Goal: Task Accomplishment & Management: Use online tool/utility

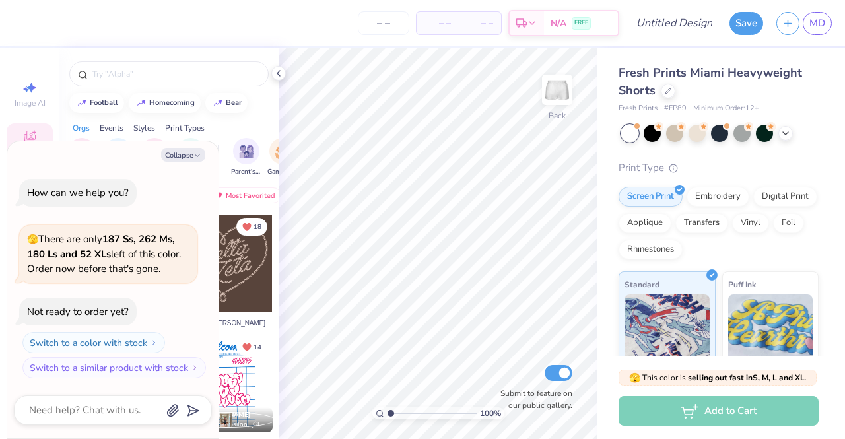
type textarea "x"
click at [388, 19] on input "number" at bounding box center [383, 23] width 51 height 24
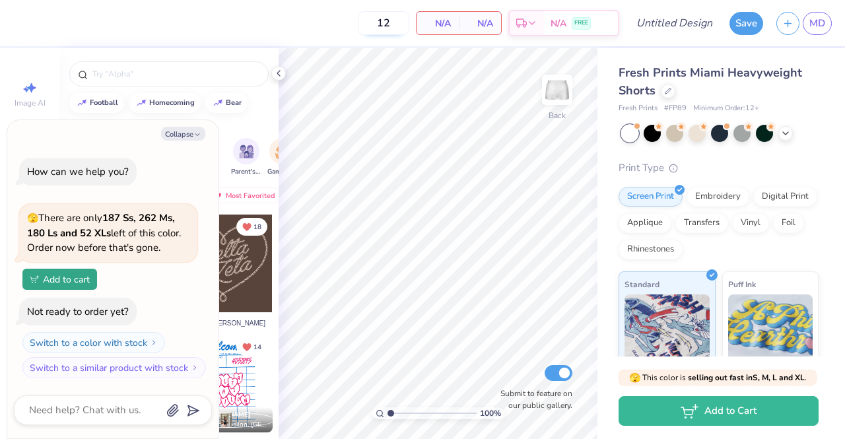
type input "12"
click at [449, 26] on span "N/A" at bounding box center [437, 24] width 26 height 14
click at [401, 24] on input "12" at bounding box center [383, 23] width 51 height 24
click at [281, 73] on icon at bounding box center [278, 73] width 11 height 11
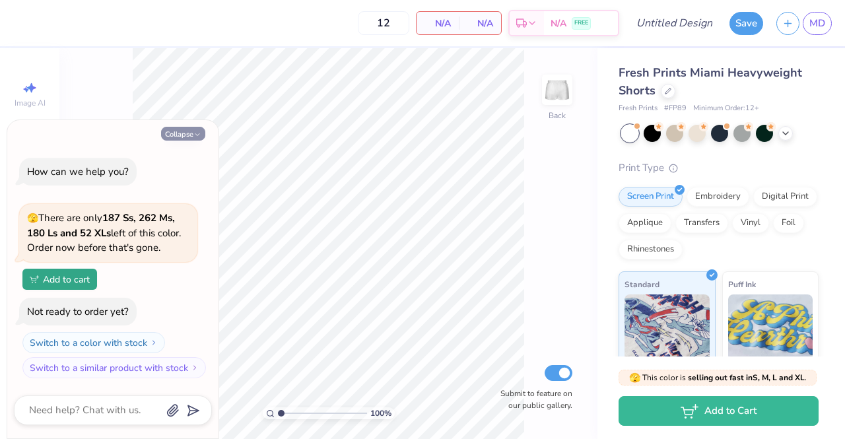
click at [198, 133] on icon "button" at bounding box center [197, 135] width 8 height 8
type textarea "x"
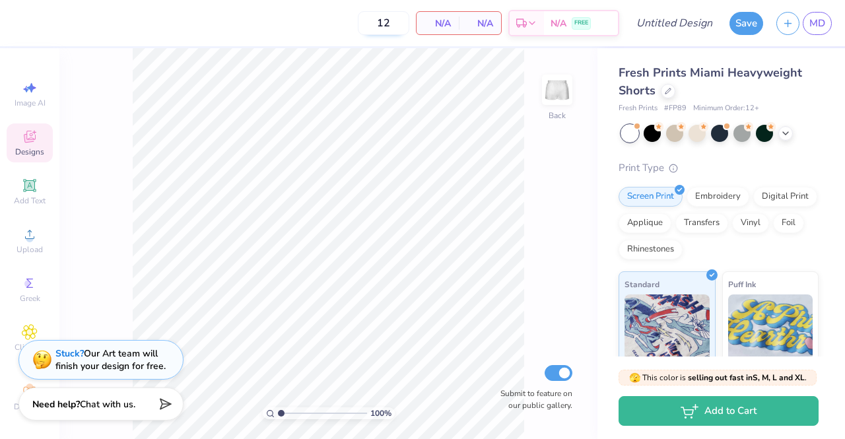
click at [397, 29] on input "12" at bounding box center [383, 23] width 51 height 24
type input "1"
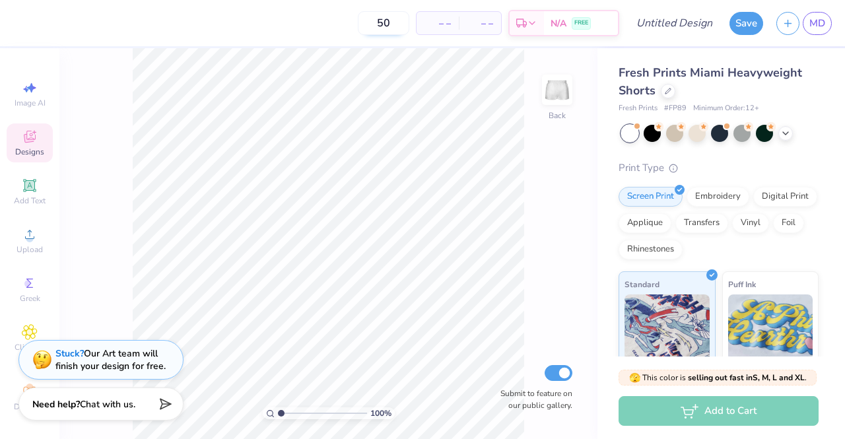
type input "50"
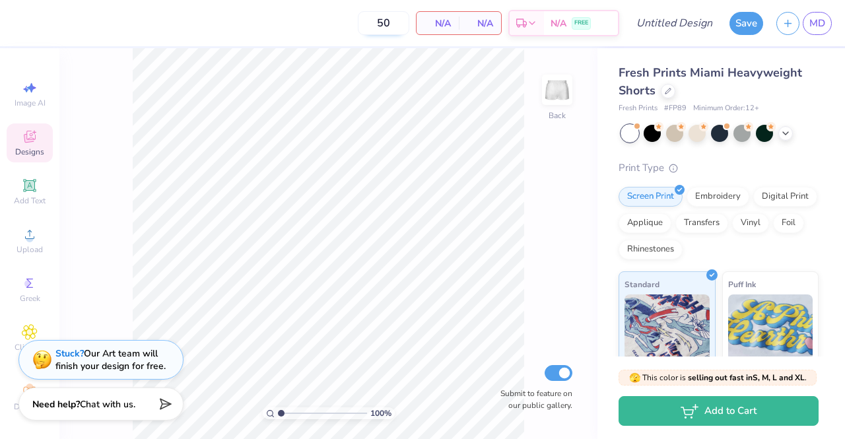
click at [397, 29] on input "50" at bounding box center [383, 23] width 51 height 24
click at [658, 132] on div at bounding box center [652, 131] width 17 height 17
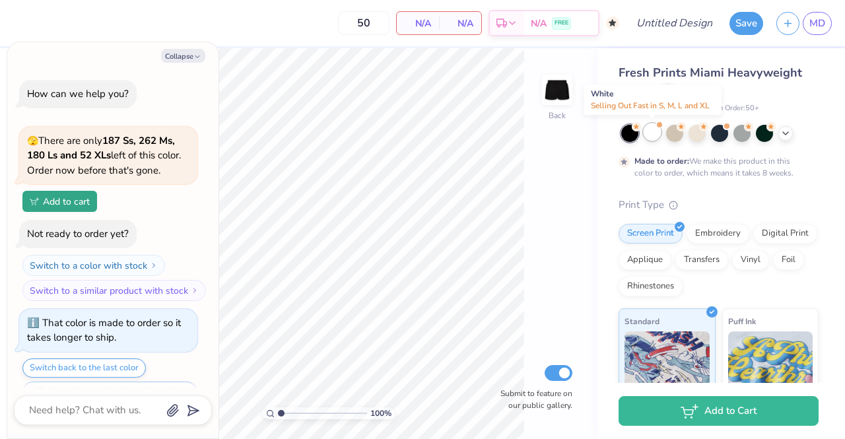
scroll to position [30, 0]
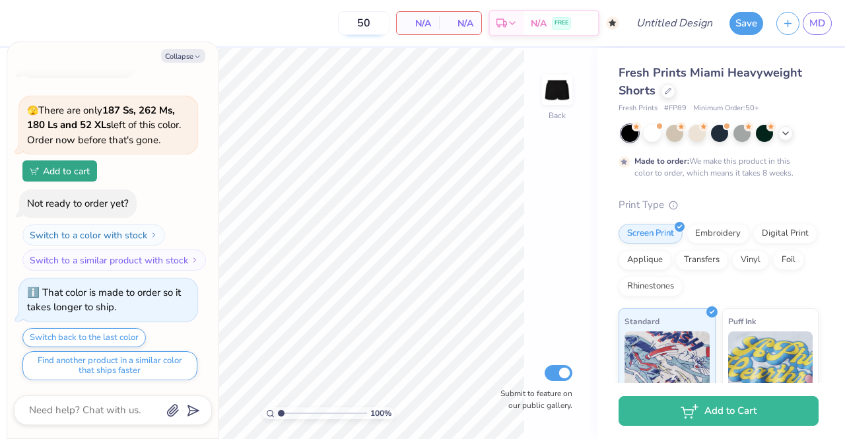
click at [372, 28] on input "50" at bounding box center [363, 23] width 51 height 24
click at [385, 20] on input "50" at bounding box center [363, 23] width 51 height 24
click at [195, 60] on icon "button" at bounding box center [197, 57] width 8 height 8
type textarea "x"
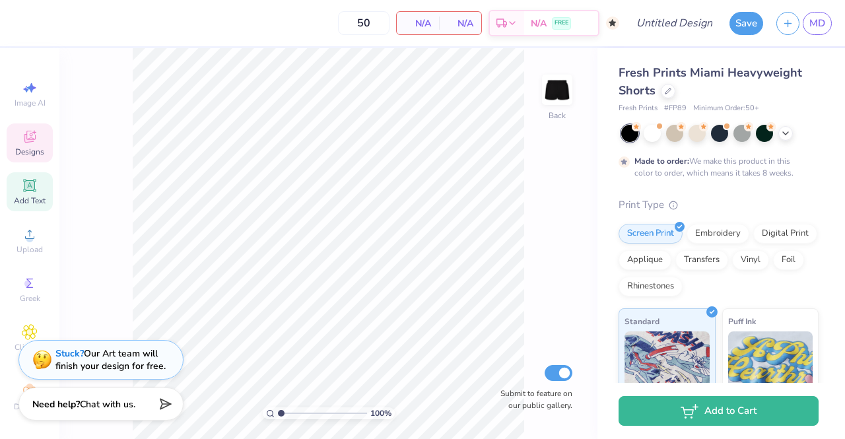
click at [24, 179] on icon at bounding box center [30, 186] width 16 height 16
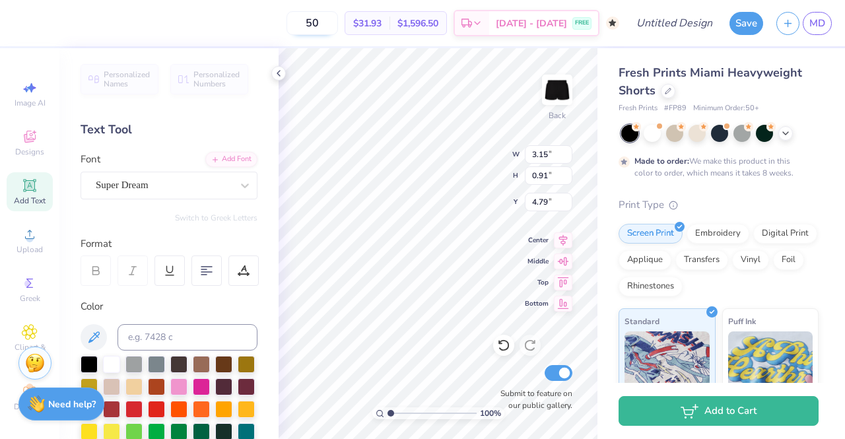
click at [338, 18] on input "50" at bounding box center [312, 23] width 51 height 24
type input "5"
type input "50"
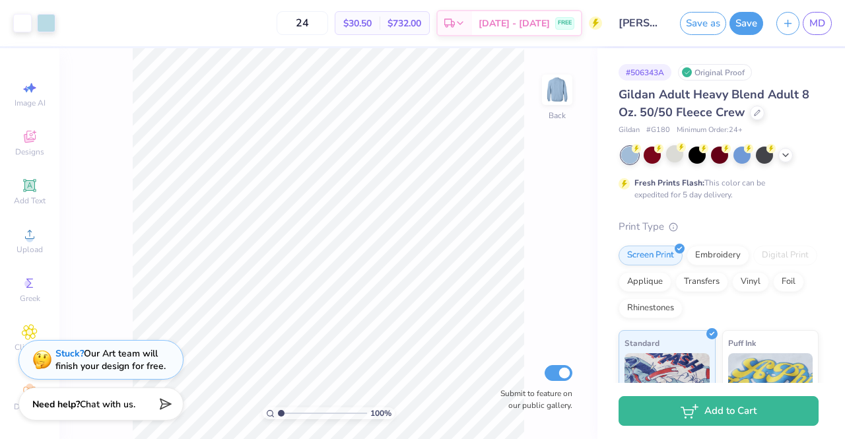
click at [683, 160] on div at bounding box center [674, 153] width 17 height 17
click at [44, 21] on div at bounding box center [46, 22] width 18 height 18
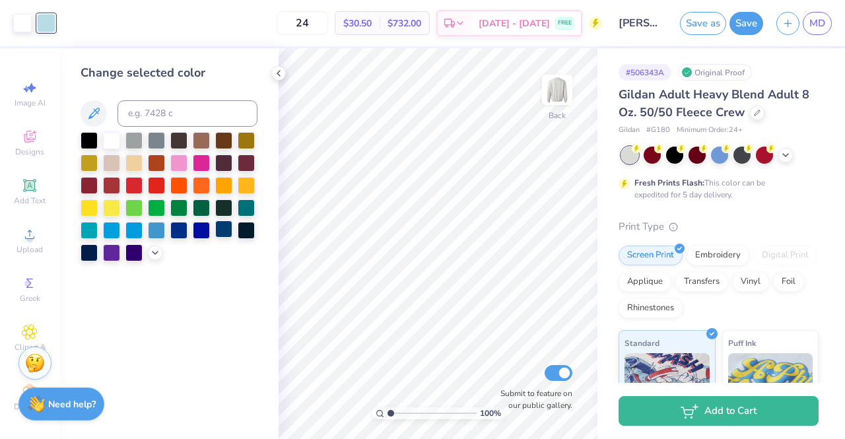
click at [227, 232] on div at bounding box center [223, 228] width 17 height 17
click at [151, 255] on icon at bounding box center [155, 251] width 11 height 11
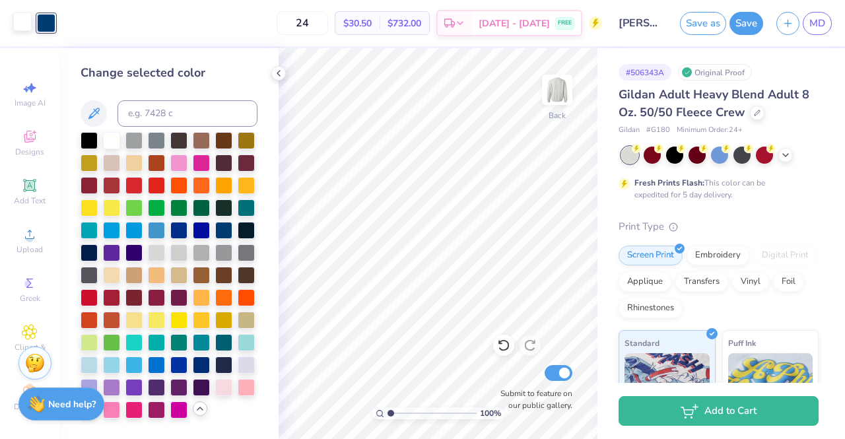
click at [28, 28] on div at bounding box center [22, 22] width 18 height 18
click at [135, 143] on div at bounding box center [133, 139] width 17 height 17
click at [151, 144] on div at bounding box center [156, 139] width 17 height 17
click at [85, 252] on div at bounding box center [89, 251] width 17 height 17
click at [250, 228] on div at bounding box center [246, 228] width 17 height 17
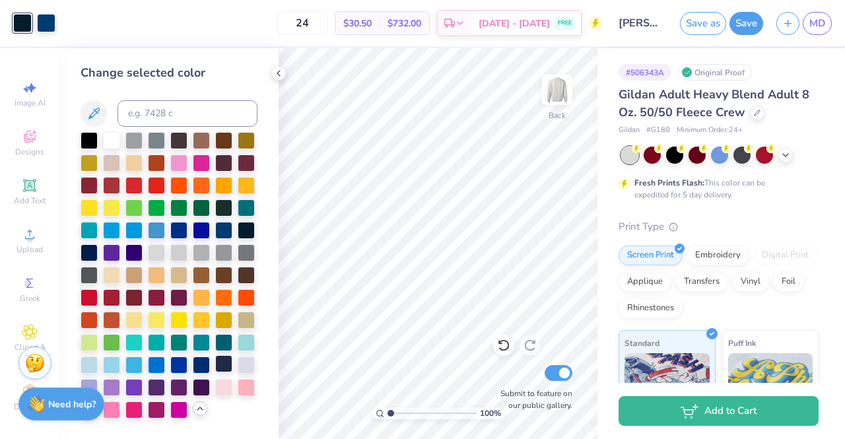
click at [219, 360] on div at bounding box center [223, 363] width 17 height 17
click at [120, 141] on div at bounding box center [111, 139] width 17 height 17
click at [279, 76] on icon at bounding box center [278, 73] width 11 height 11
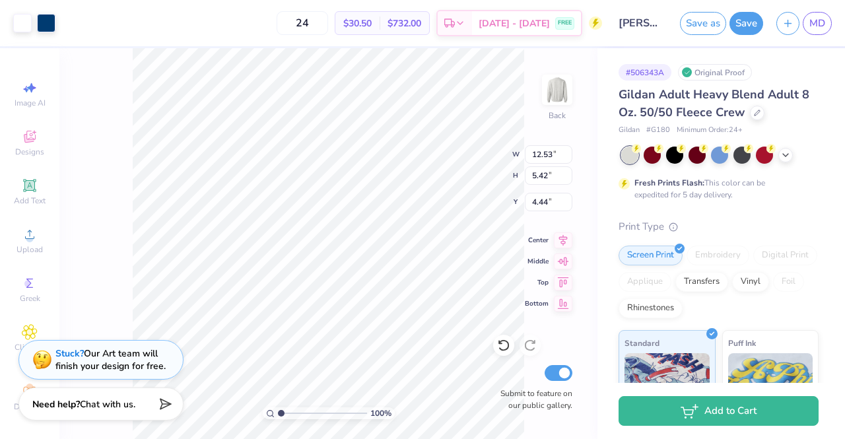
type input "12.53"
type input "5.42"
type input "4.12"
type input "4.87"
click at [723, 154] on div at bounding box center [719, 153] width 17 height 17
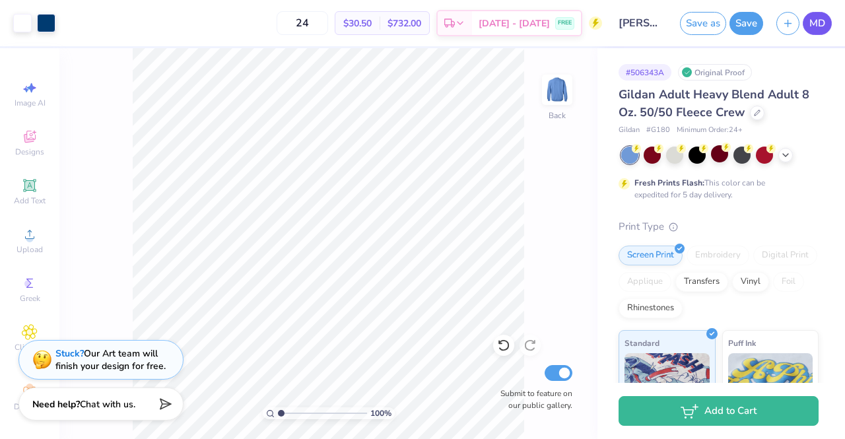
click at [809, 21] on link "MD" at bounding box center [817, 23] width 29 height 23
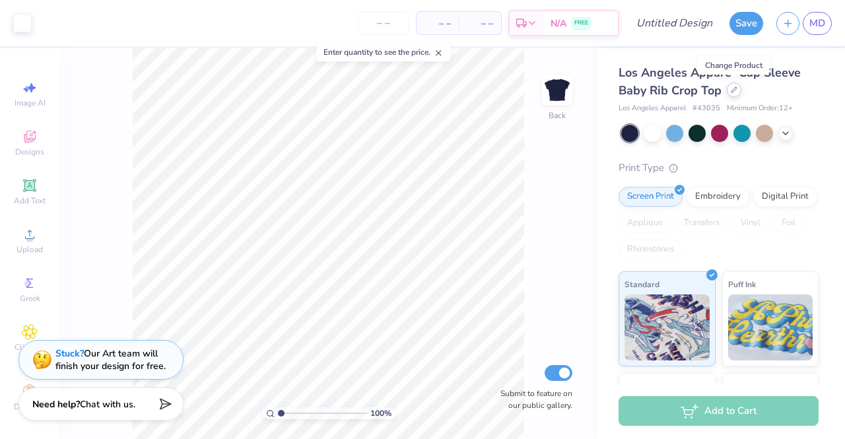
click at [733, 86] on icon at bounding box center [734, 89] width 7 height 7
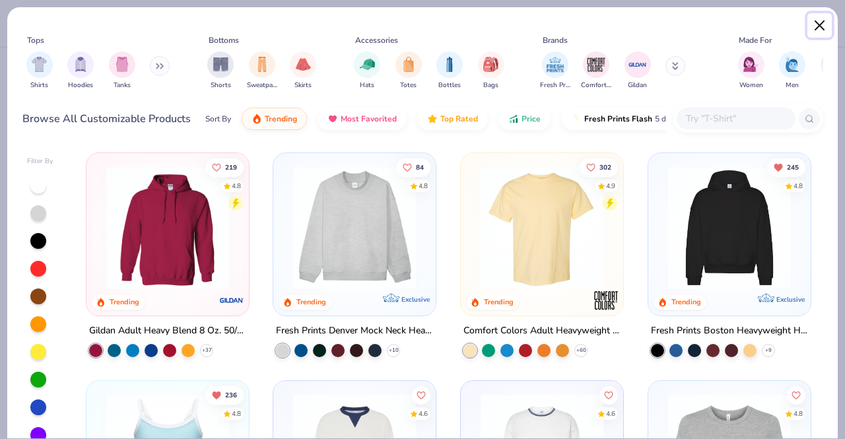
click at [817, 33] on button "Close" at bounding box center [819, 25] width 25 height 25
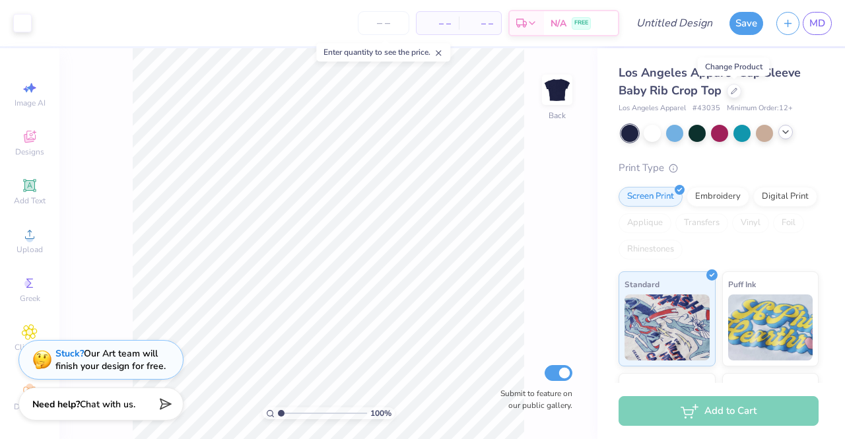
click at [788, 133] on icon at bounding box center [785, 132] width 11 height 11
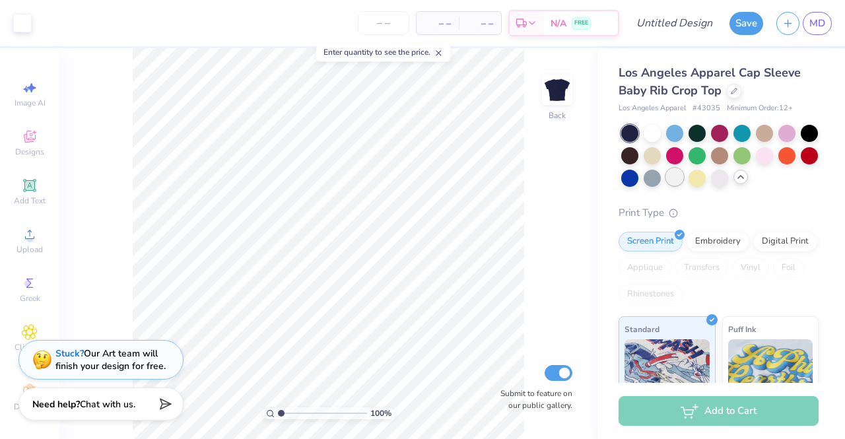
click at [683, 174] on div at bounding box center [674, 176] width 17 height 17
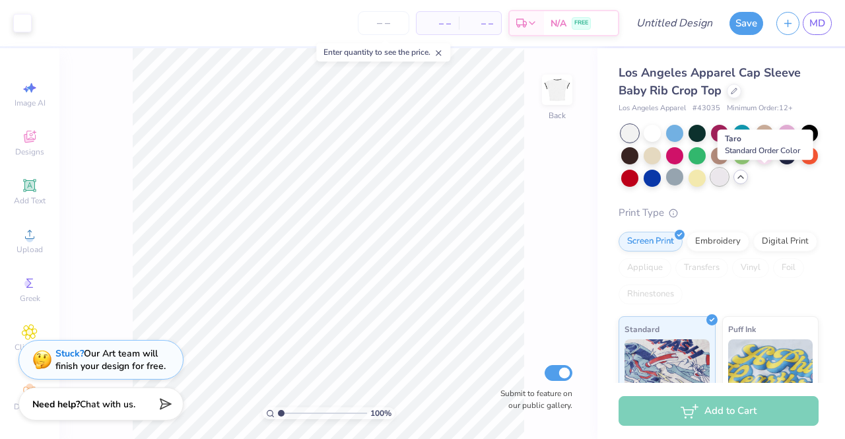
click at [728, 178] on div at bounding box center [719, 176] width 17 height 17
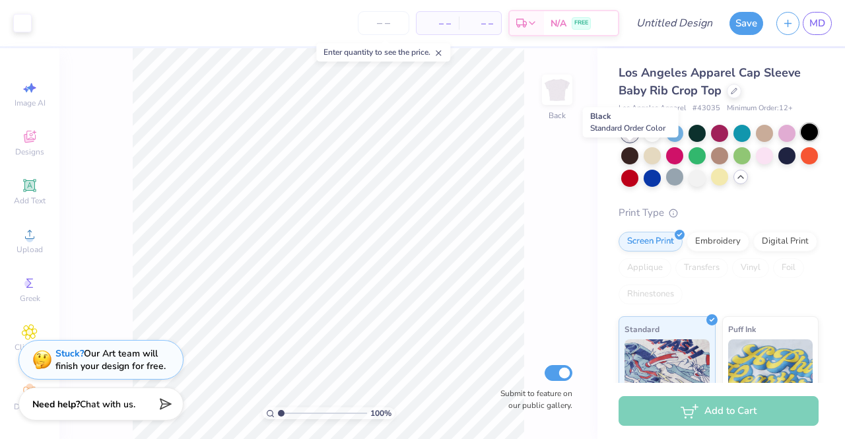
click at [801, 141] on div at bounding box center [809, 131] width 17 height 17
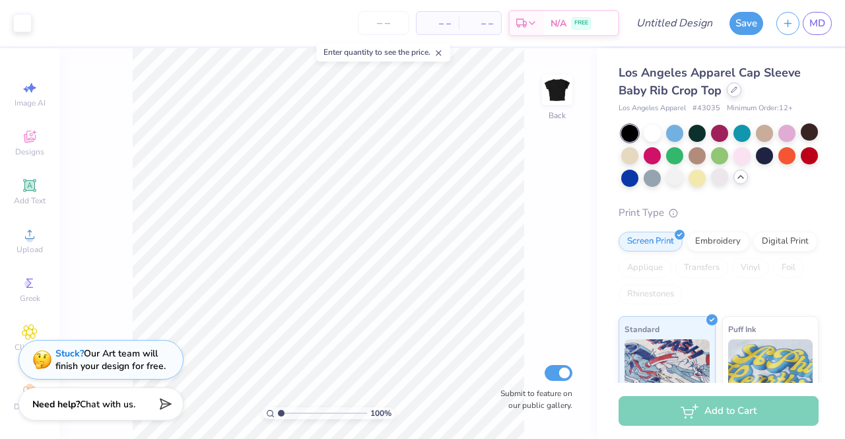
click at [738, 92] on div at bounding box center [734, 90] width 15 height 15
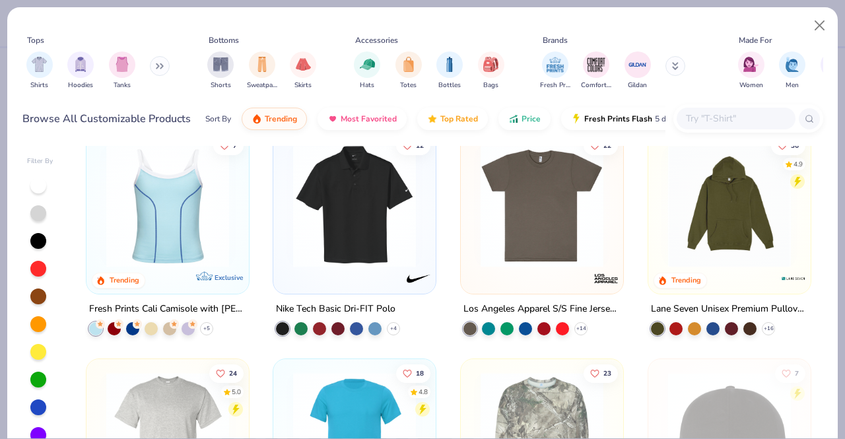
scroll to position [3907, 0]
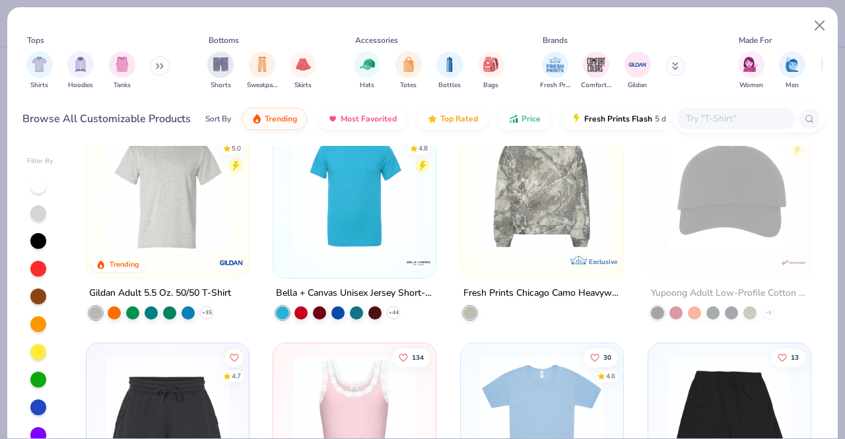
click at [712, 116] on input "text" at bounding box center [736, 118] width 102 height 15
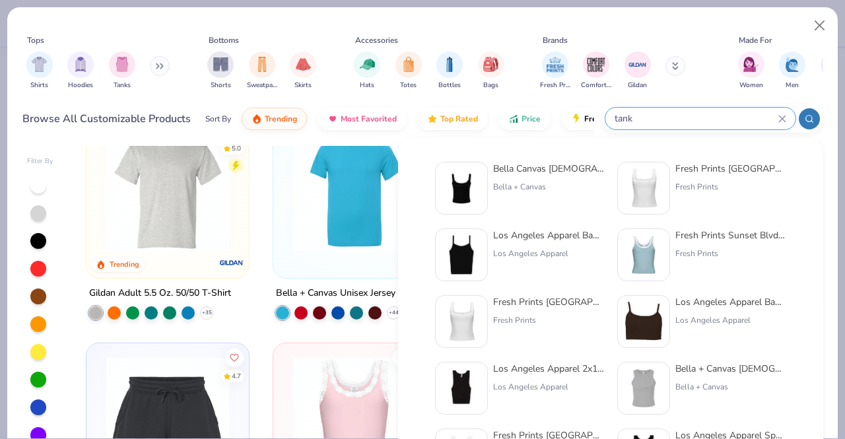
type input "tank"
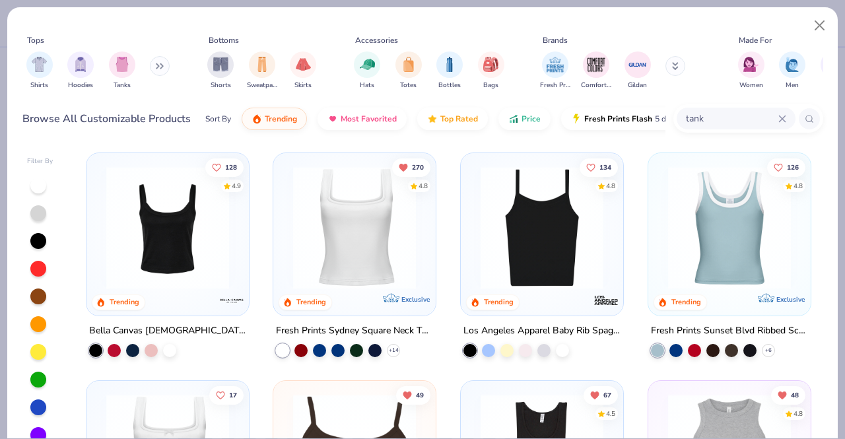
scroll to position [1, 0]
click at [388, 347] on icon at bounding box center [393, 350] width 11 height 11
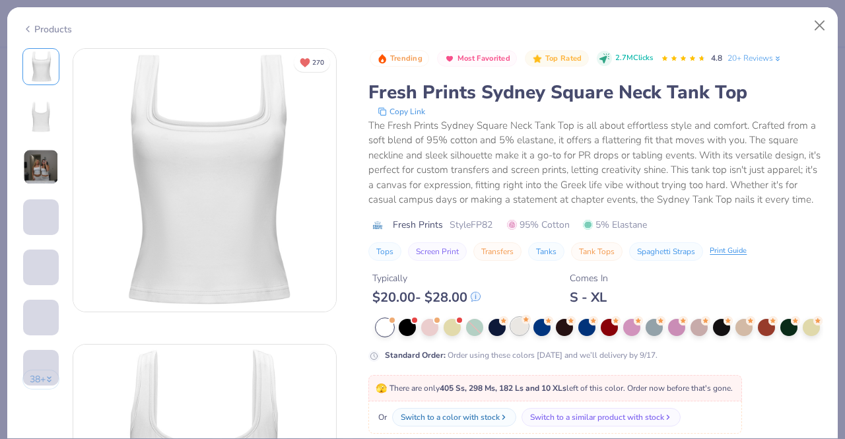
click at [520, 333] on div at bounding box center [519, 326] width 17 height 17
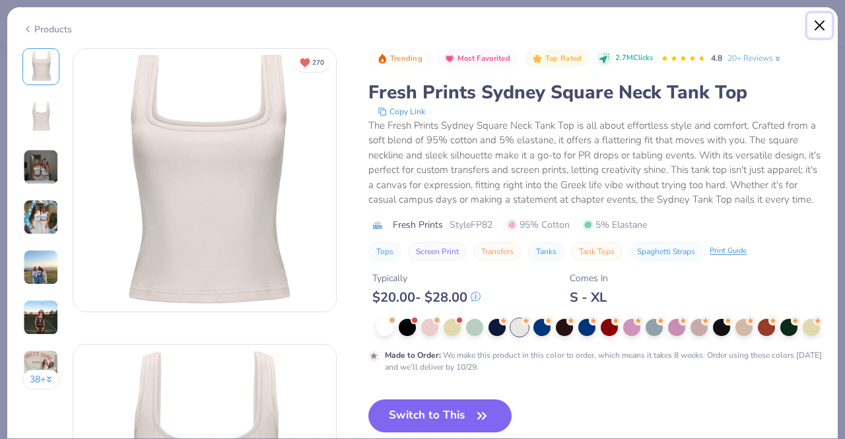
click at [821, 20] on button "Close" at bounding box center [819, 25] width 25 height 25
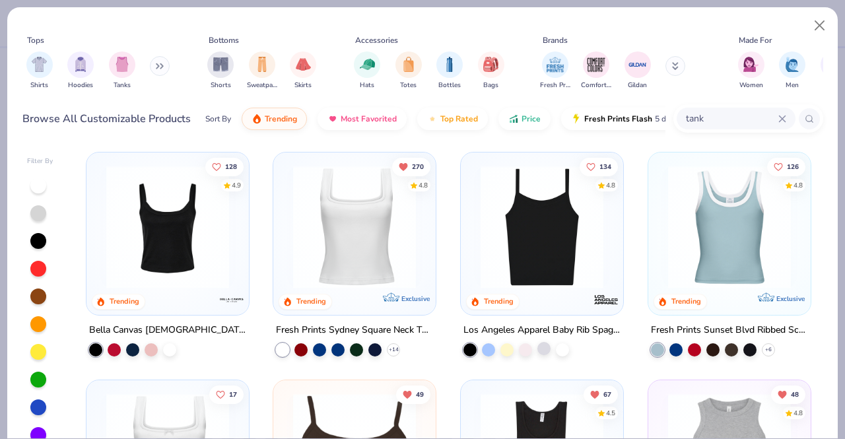
click at [541, 343] on div at bounding box center [543, 348] width 13 height 13
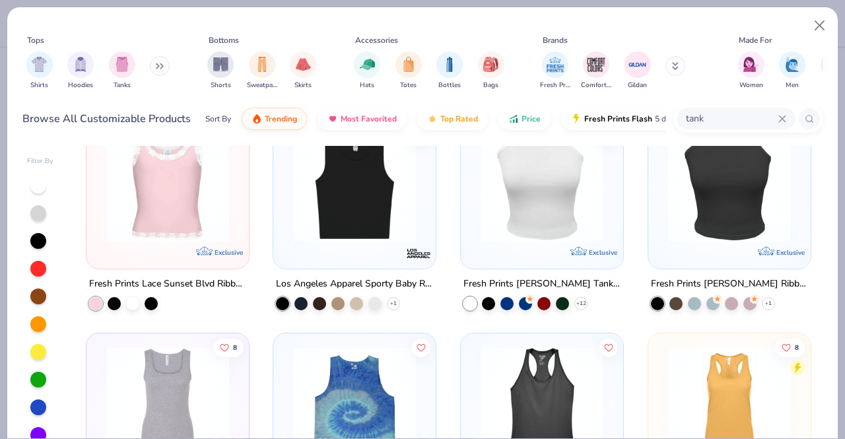
scroll to position [502, 0]
click at [372, 303] on div at bounding box center [374, 302] width 13 height 13
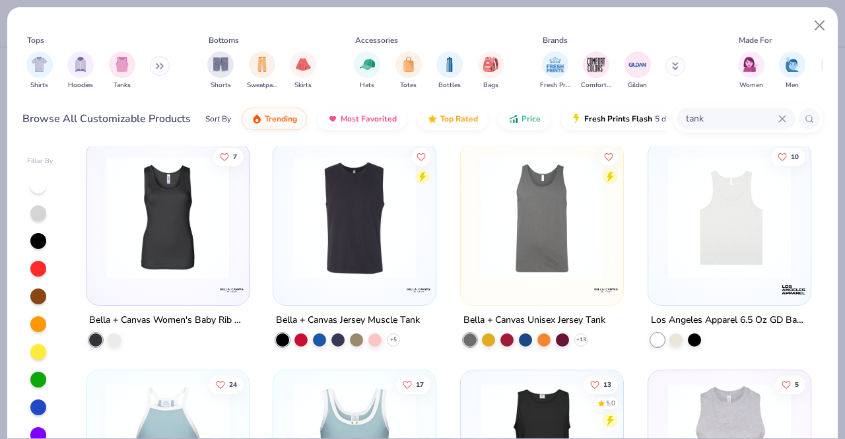
scroll to position [922, 0]
click at [669, 333] on div at bounding box center [675, 337] width 13 height 13
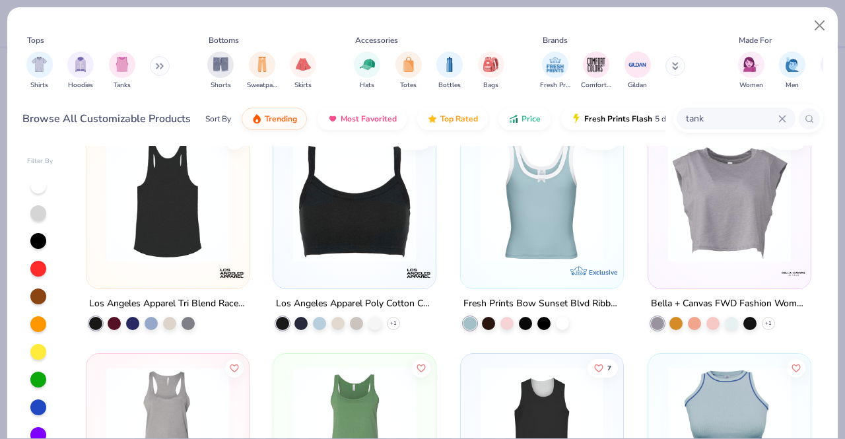
scroll to position [1623, 0]
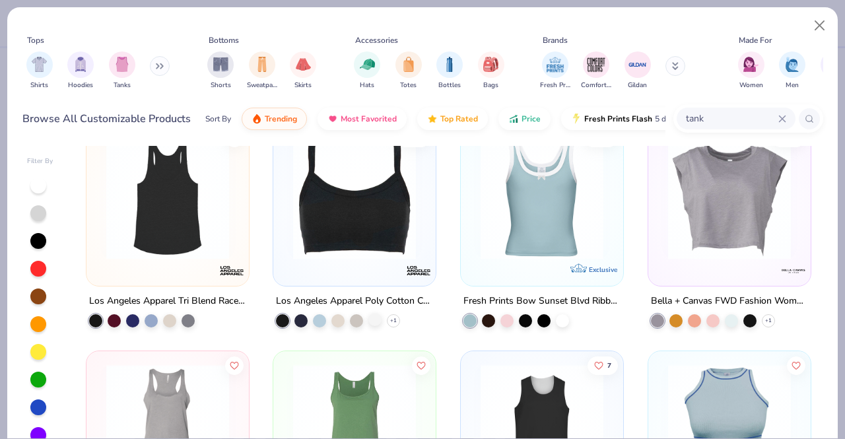
click at [368, 317] on div at bounding box center [374, 319] width 13 height 13
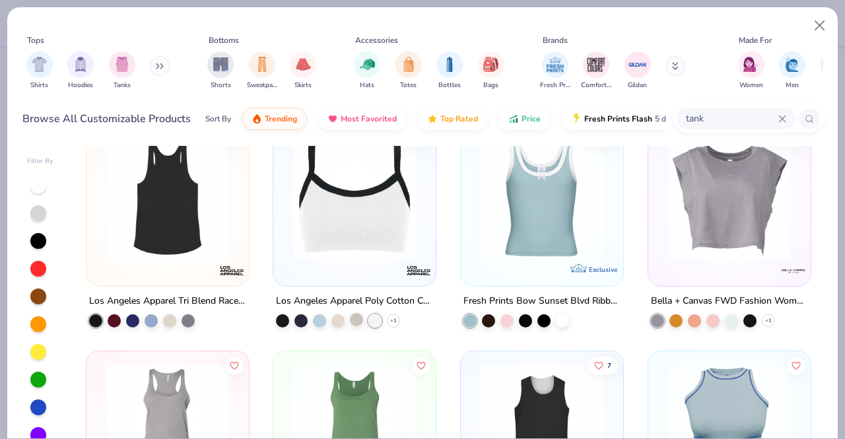
click at [350, 317] on div at bounding box center [356, 319] width 13 height 13
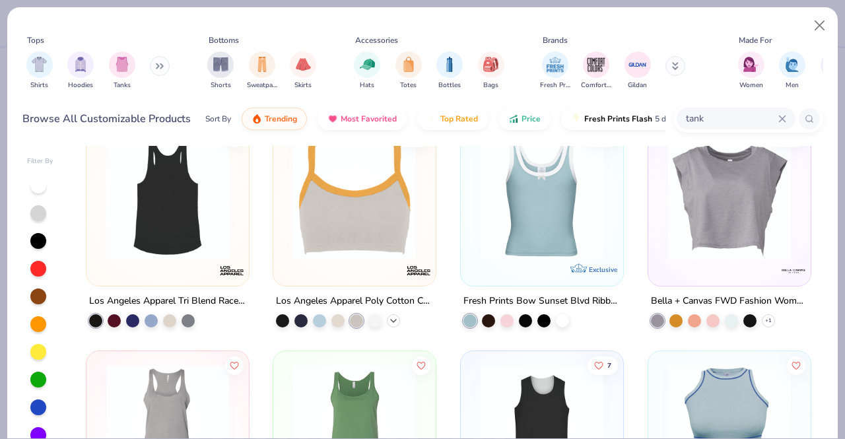
click at [392, 320] on icon at bounding box center [393, 321] width 11 height 11
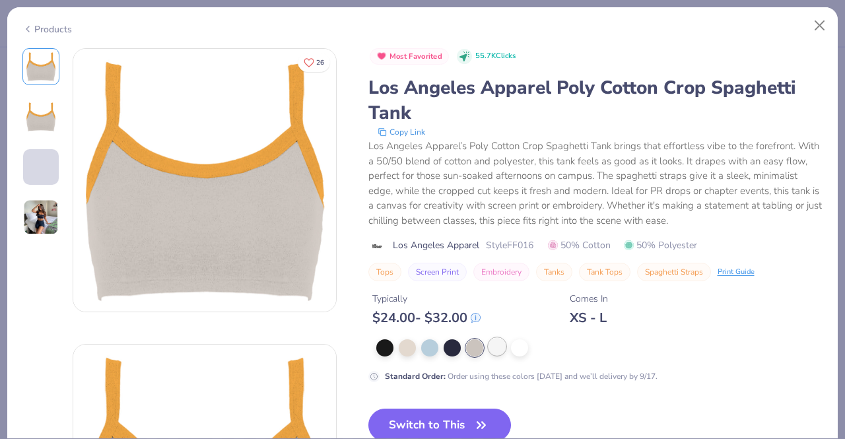
click at [502, 345] on div at bounding box center [497, 346] width 17 height 17
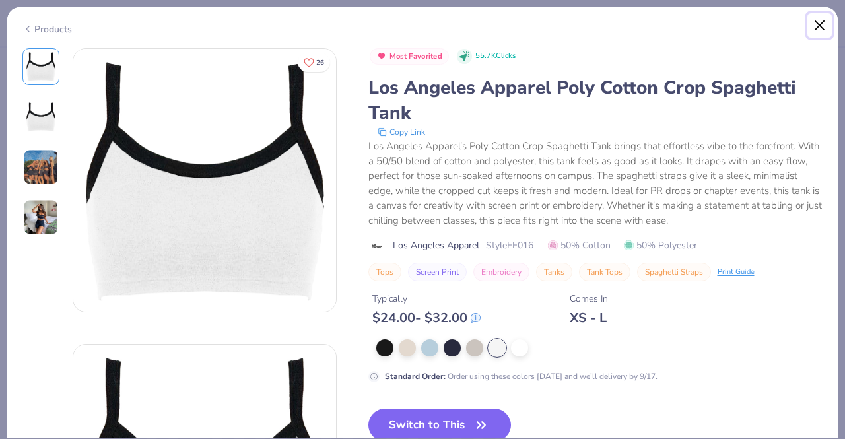
click at [820, 34] on button "Close" at bounding box center [819, 25] width 25 height 25
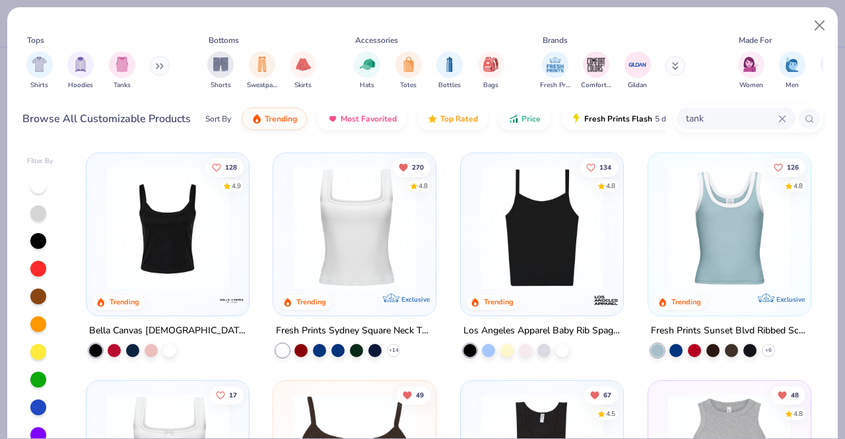
click at [785, 118] on icon at bounding box center [782, 119] width 8 height 8
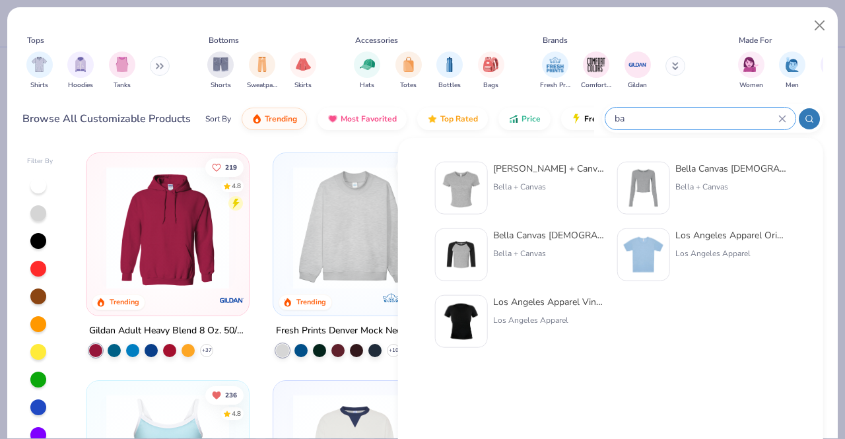
type input "b"
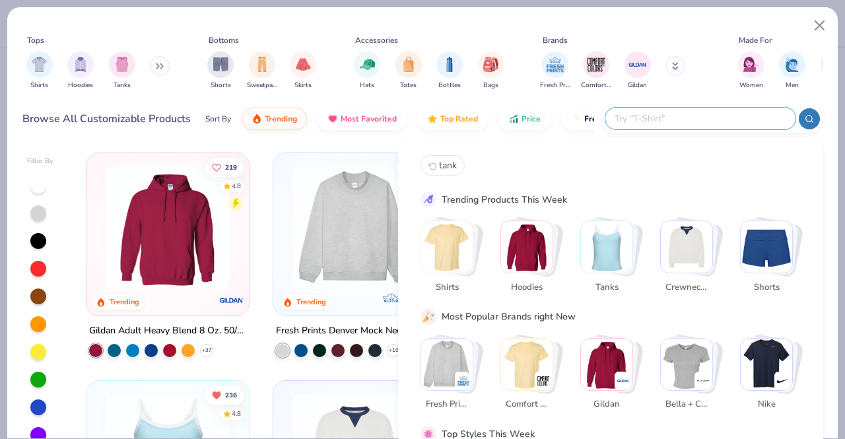
click at [155, 65] on button at bounding box center [160, 66] width 20 height 20
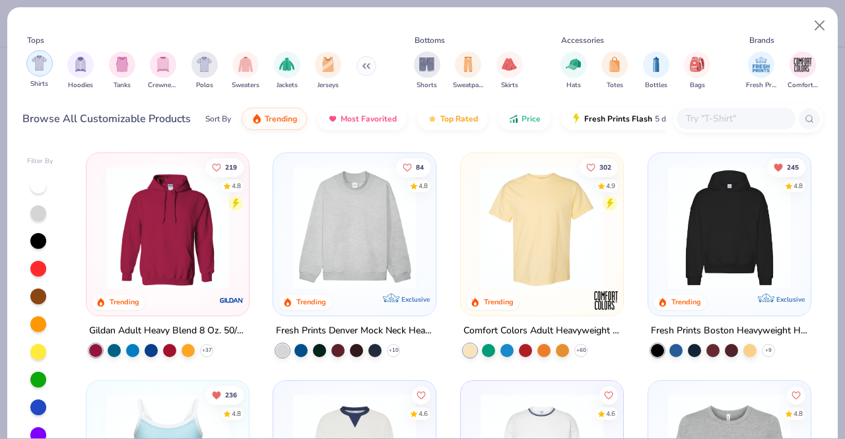
click at [33, 64] on img "filter for Shirts" at bounding box center [39, 62] width 15 height 15
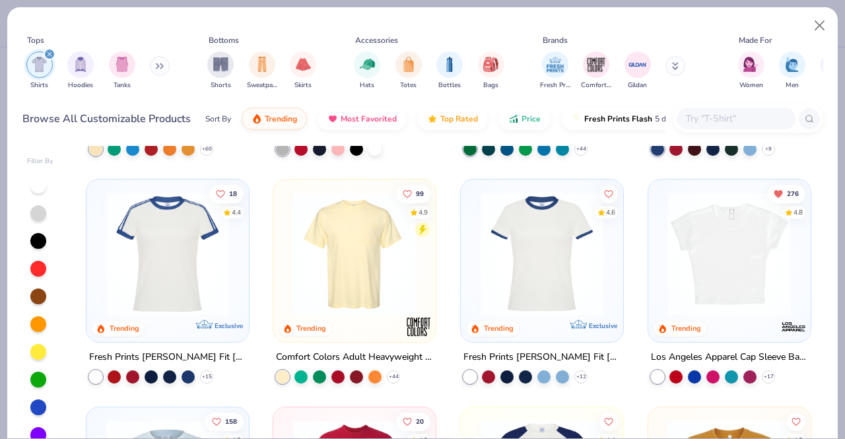
scroll to position [232, 0]
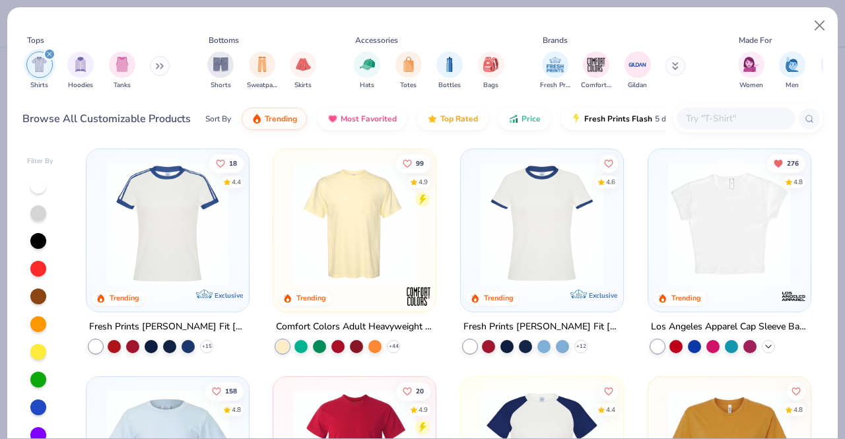
click at [764, 351] on div "276 4.8 Trending Los Angeles Apparel Cap Sleeve Baby Rib Crop Top + 17" at bounding box center [730, 251] width 164 height 205
click at [761, 339] on div "+ 17" at bounding box center [713, 345] width 124 height 13
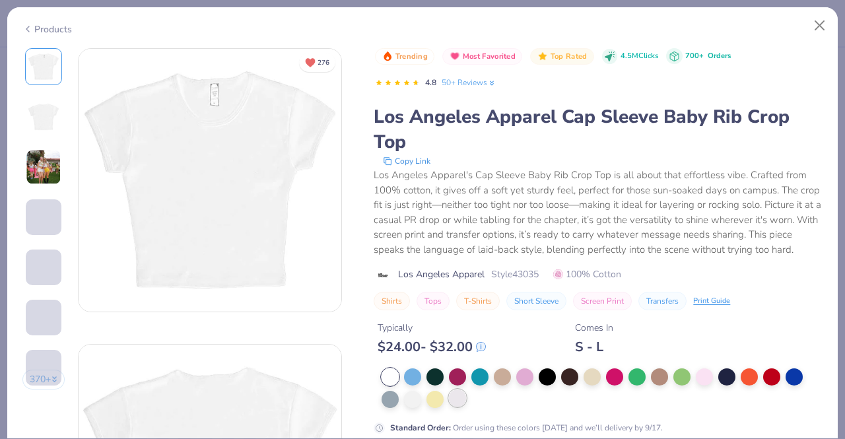
click at [459, 403] on div at bounding box center [457, 397] width 17 height 17
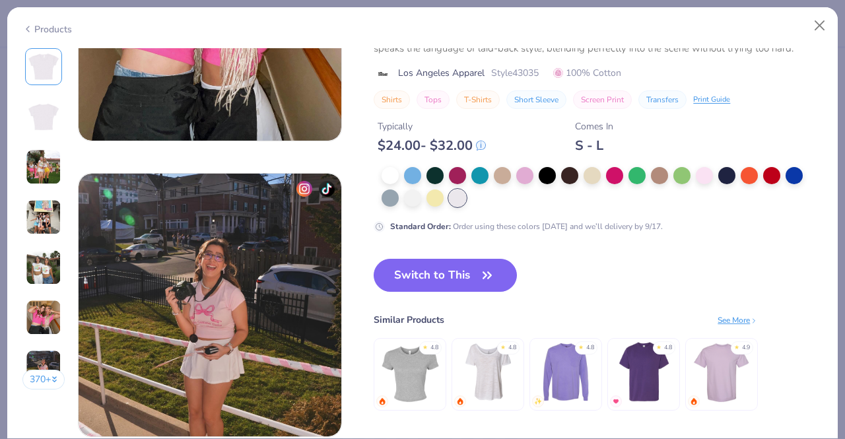
scroll to position [1649, 0]
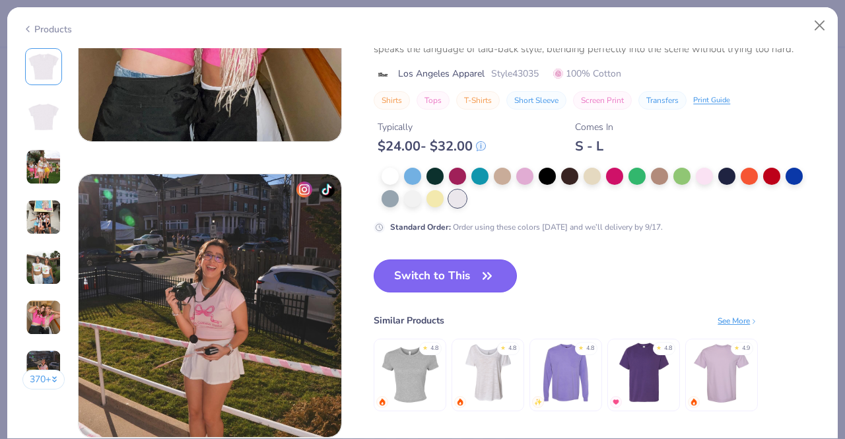
click at [449, 287] on button "Switch to This" at bounding box center [445, 275] width 143 height 33
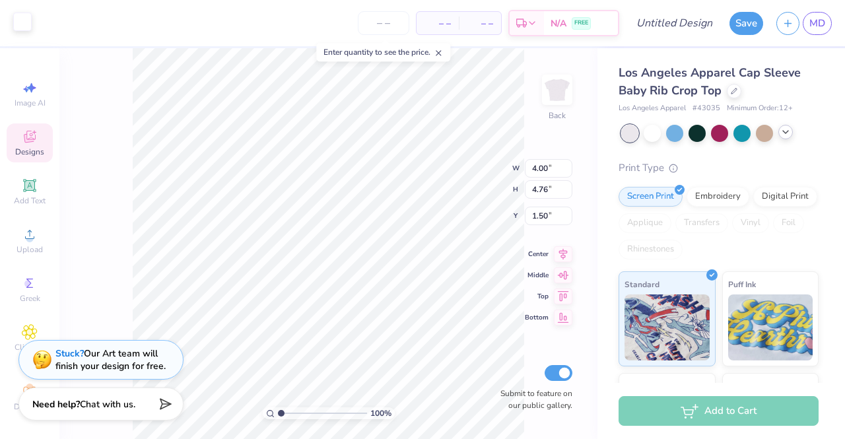
click at [29, 27] on div at bounding box center [22, 22] width 18 height 18
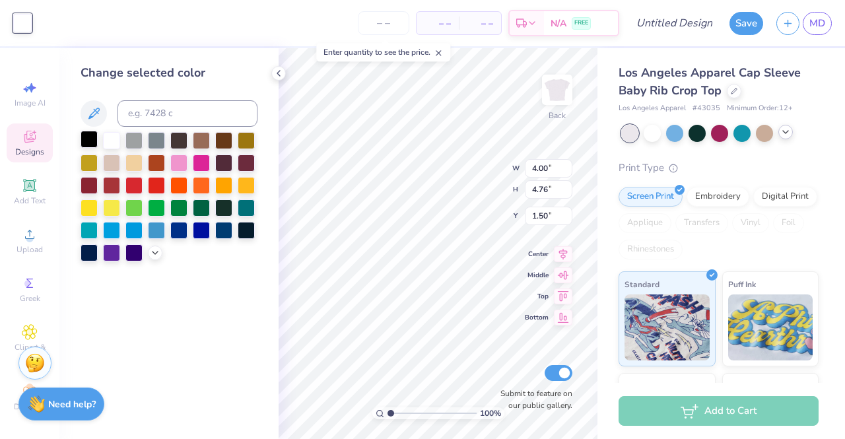
click at [88, 138] on div at bounding box center [89, 139] width 17 height 17
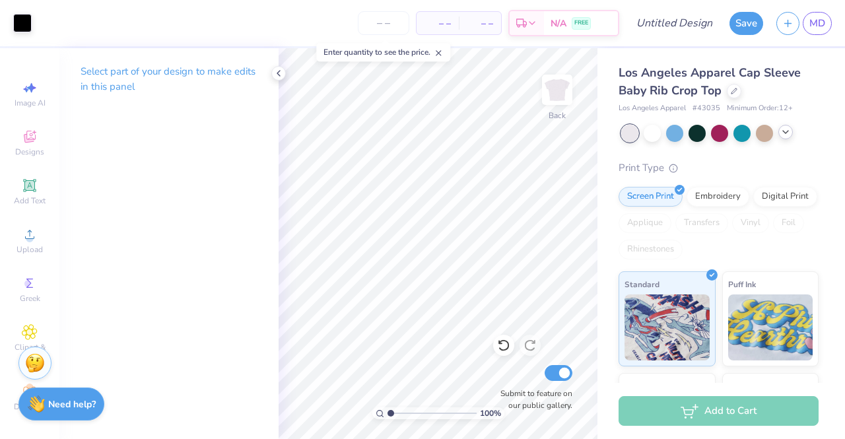
click at [270, 79] on div "Select part of your design to make edits in this panel" at bounding box center [168, 84] width 219 height 72
click at [281, 76] on icon at bounding box center [278, 73] width 11 height 11
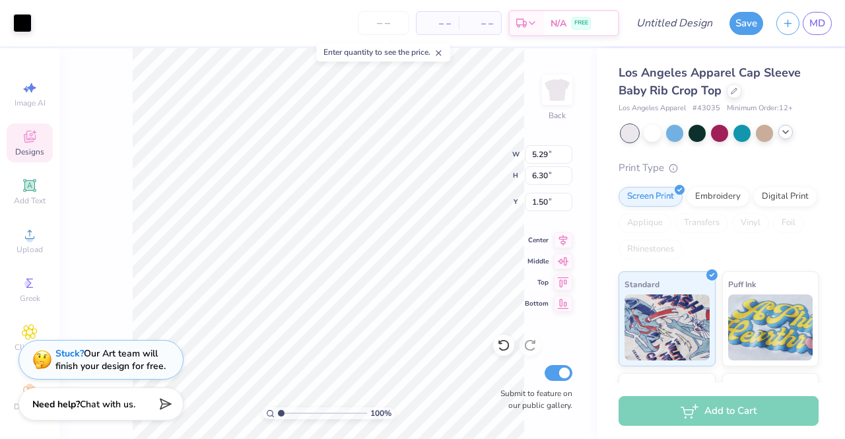
type input "5.29"
type input "6.30"
type input "5.93"
type input "7.06"
type input "0.76"
